Goal: Find specific page/section: Find specific page/section

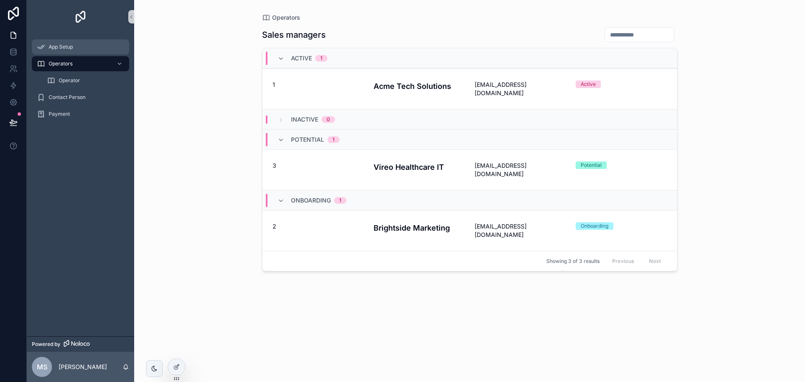
click at [53, 48] on span "App Setup" at bounding box center [61, 47] width 24 height 7
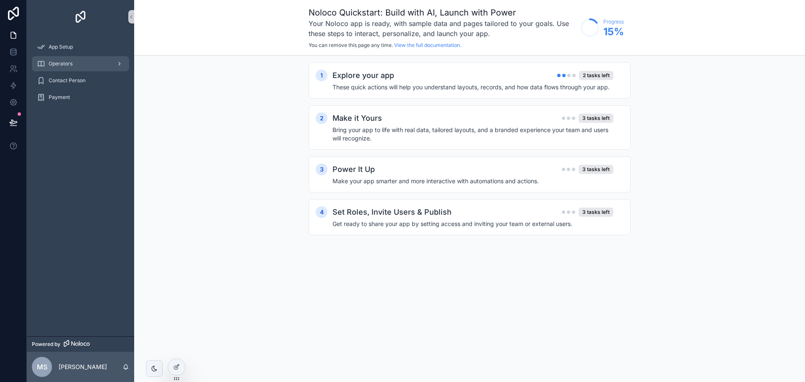
click at [86, 65] on div "Operators" at bounding box center [80, 63] width 87 height 13
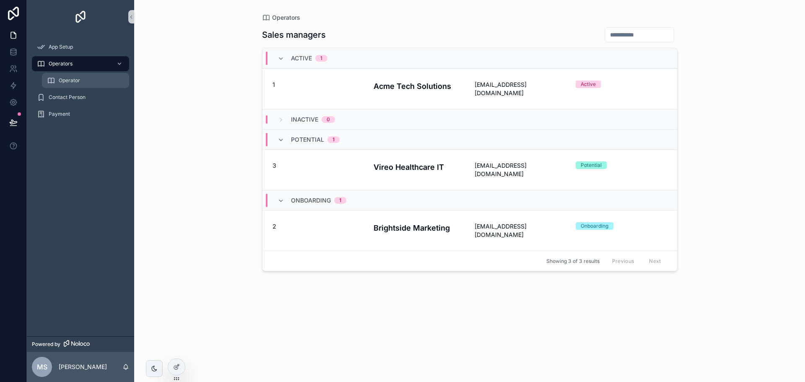
click at [79, 82] on span "Operator" at bounding box center [69, 80] width 21 height 7
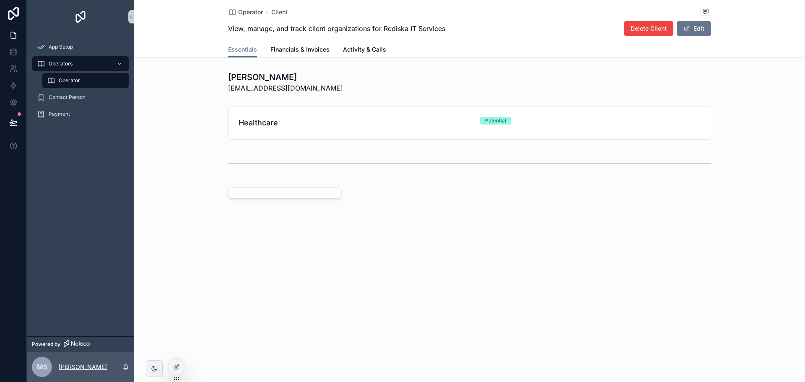
click at [77, 366] on p "[PERSON_NAME]" at bounding box center [83, 367] width 48 height 8
click at [79, 211] on div "App Setup Operators Operator Contact Person Payment" at bounding box center [80, 185] width 107 height 303
